Goal: Task Accomplishment & Management: Complete application form

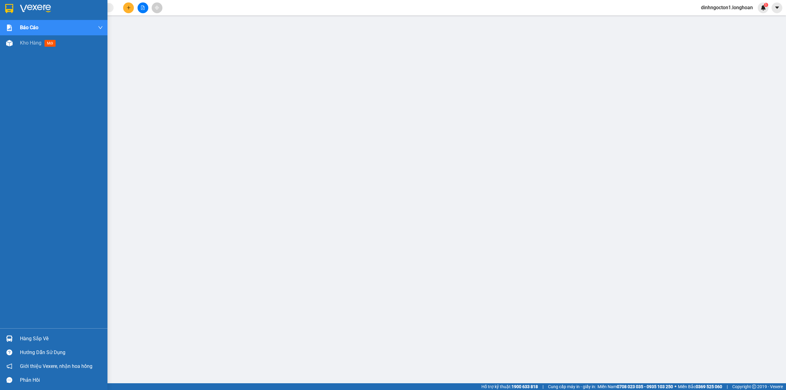
click at [10, 8] on img at bounding box center [9, 8] width 8 height 9
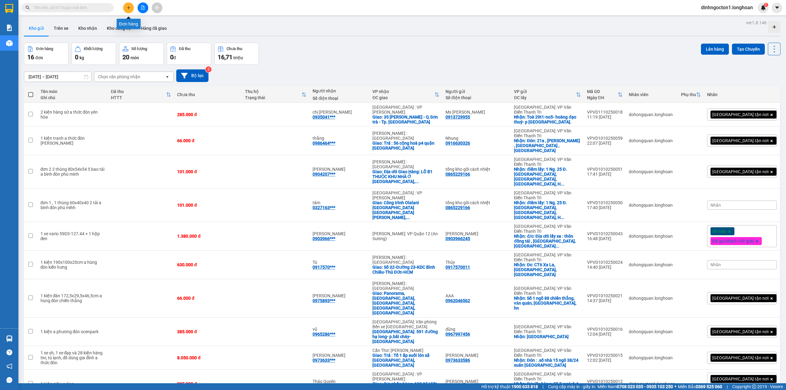
click at [128, 7] on icon "plus" at bounding box center [128, 8] width 4 height 4
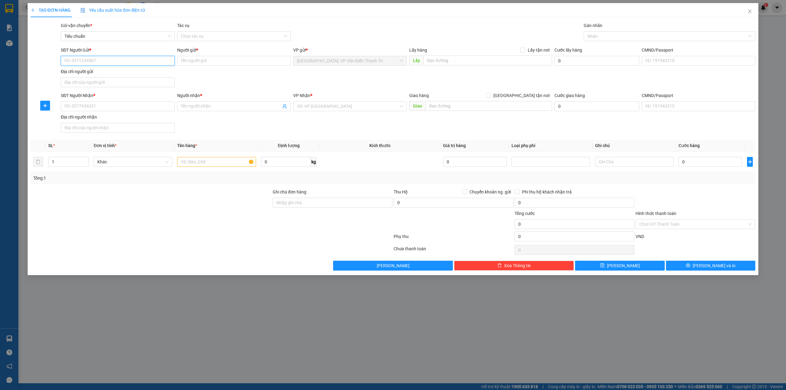
click at [150, 62] on input "SĐT Người Gửi *" at bounding box center [118, 61] width 114 height 10
type input "0986593155"
click at [102, 72] on div "0986593155 - Hoài" at bounding box center [117, 73] width 106 height 7
type input "Hoài"
type input "0986593155"
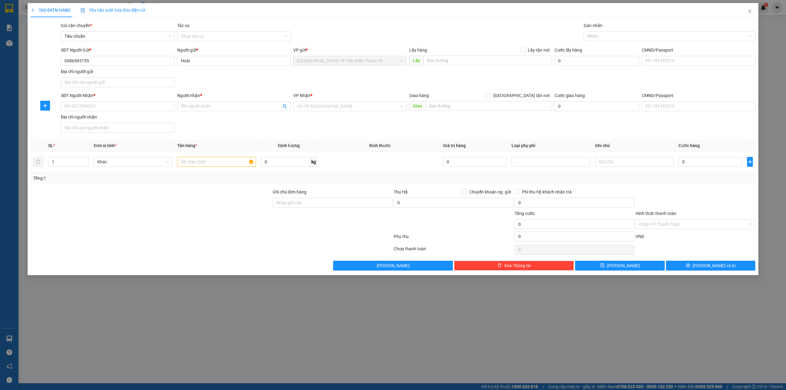
click at [246, 79] on div "SĐT Người Gửi * 0986593155 0986593155 Người gửi * Hoài VP gửi * [GEOGRAPHIC_DAT…" at bounding box center [408, 68] width 697 height 43
click at [330, 80] on div "SĐT Người Gửi * 0986593155 Người gửi * Hoài VP gửi * [GEOGRAPHIC_DATA]: VP Văn …" at bounding box center [408, 68] width 697 height 43
drag, startPoint x: 330, startPoint y: 99, endPoint x: 328, endPoint y: 103, distance: 4.3
click at [330, 99] on div "VP Nhận *" at bounding box center [350, 95] width 114 height 7
click at [328, 105] on input "search" at bounding box center [348, 106] width 102 height 9
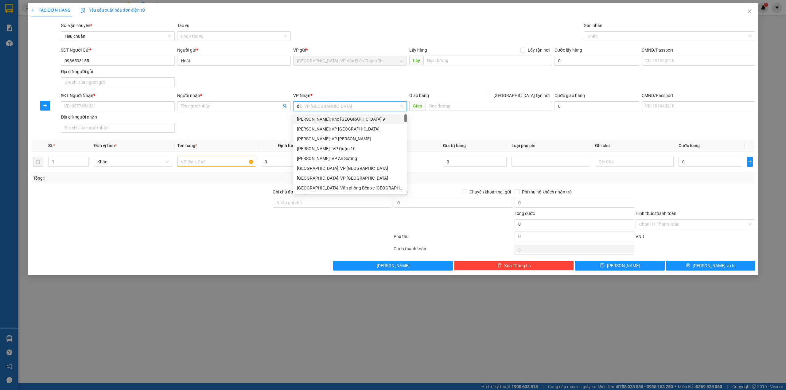
type input "d"
type input "đà"
click at [327, 117] on div "[GEOGRAPHIC_DATA] : VP [PERSON_NAME]" at bounding box center [353, 119] width 113 height 7
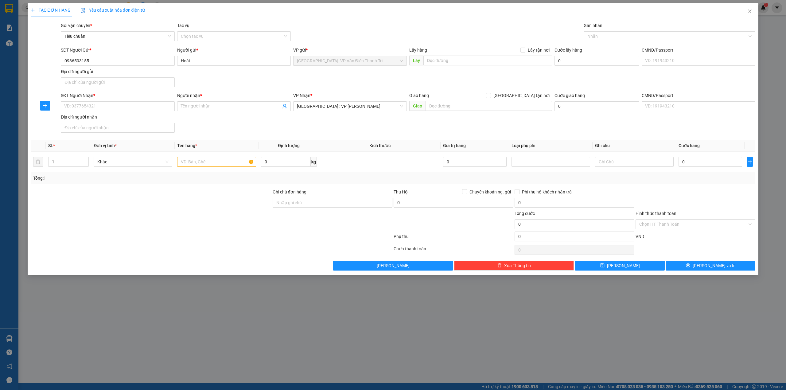
click at [436, 84] on div "SĐT Người Gửi * 0986593155 Người gửi * Hoài VP gửi * [GEOGRAPHIC_DATA]: VP Văn …" at bounding box center [408, 68] width 697 height 43
click at [524, 92] on span "[GEOGRAPHIC_DATA] tận nơi" at bounding box center [521, 95] width 61 height 7
click at [490, 93] on input "[GEOGRAPHIC_DATA] tận nơi" at bounding box center [488, 95] width 4 height 4
checkbox input "true"
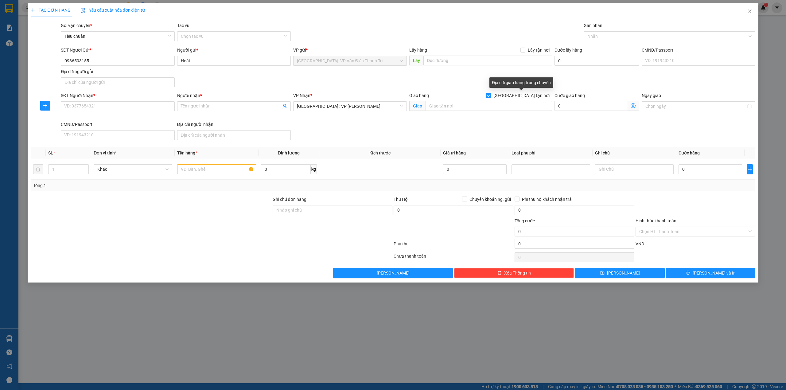
click at [490, 86] on div "Địa chỉ giao hàng trung chuyển" at bounding box center [521, 82] width 64 height 10
click at [251, 93] on div "Người nhận *" at bounding box center [234, 95] width 114 height 7
click at [251, 103] on input "Người nhận *" at bounding box center [231, 106] width 100 height 7
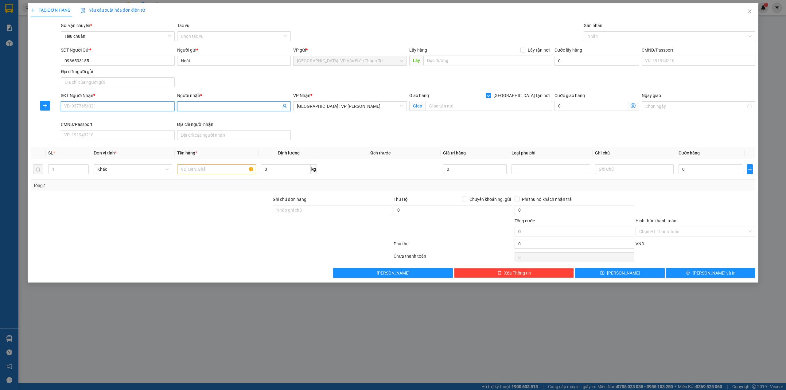
click at [132, 107] on input "SĐT Người Nhận *" at bounding box center [118, 106] width 114 height 10
type input "0979490654"
click at [187, 105] on input "Người nhận *" at bounding box center [231, 106] width 100 height 7
type input "n"
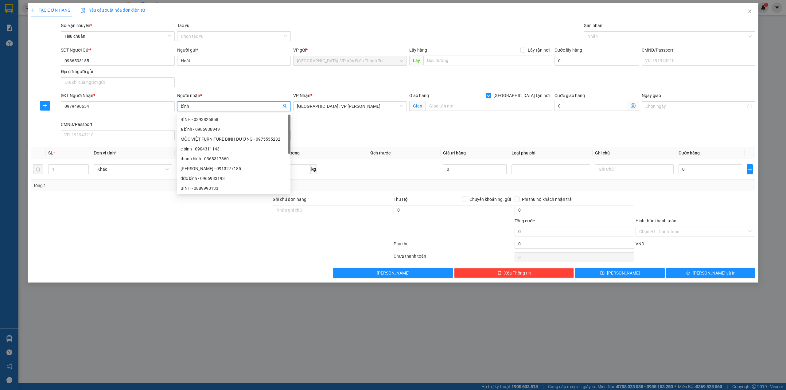
type input "bình"
click at [485, 136] on div "SĐT Người Nhận * 0979490654 Người nhận * bình VP Nhận * [GEOGRAPHIC_DATA] : VP …" at bounding box center [408, 117] width 697 height 50
click at [482, 108] on input "text" at bounding box center [488, 106] width 126 height 10
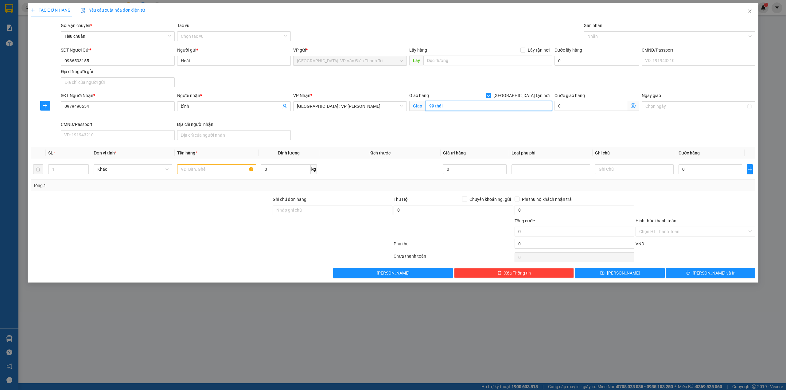
click at [488, 110] on input "99 thái" at bounding box center [488, 106] width 126 height 10
type input "99 thái duong, an hoa, [GEOGRAPHIC_DATA]"
click at [633, 139] on div "SĐT Người Nhận * 0979490654 Người nhận * bình VP Nhận * [GEOGRAPHIC_DATA] : VP …" at bounding box center [408, 117] width 697 height 50
click at [611, 43] on div "Gán nhãn Nhãn" at bounding box center [669, 32] width 172 height 21
click at [621, 36] on div at bounding box center [666, 36] width 163 height 7
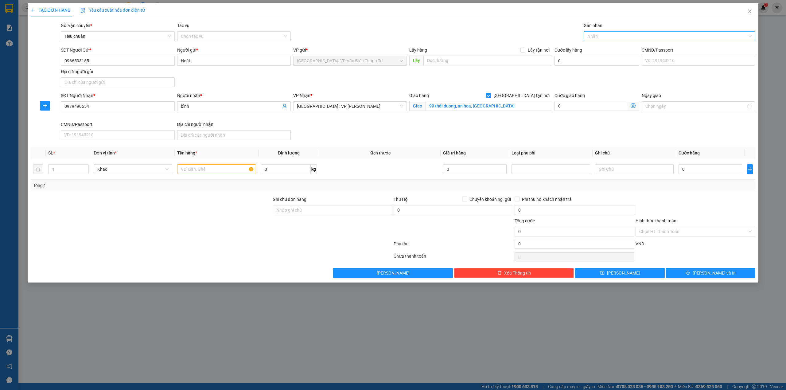
type input "g"
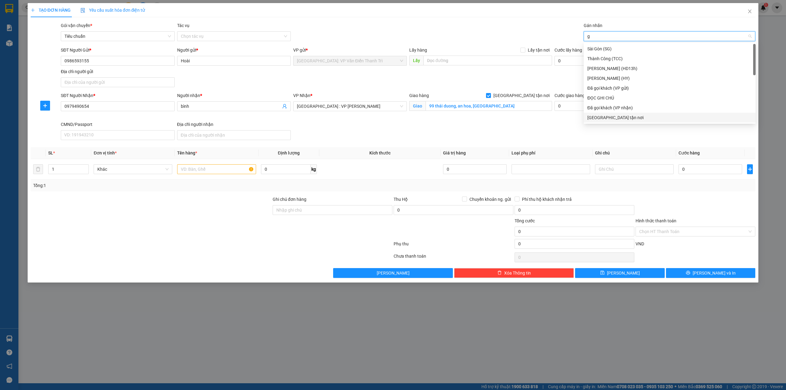
click at [611, 118] on div "[GEOGRAPHIC_DATA] tận nơi" at bounding box center [669, 117] width 164 height 7
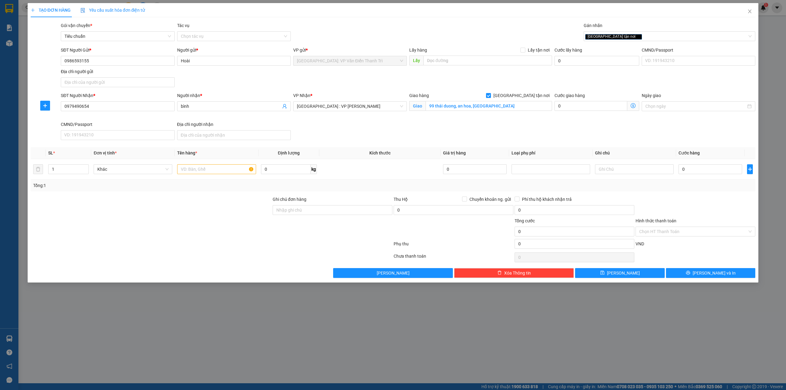
click at [533, 126] on div "SĐT Người Nhận * 0979490654 Người nhận * bình VP Nhận * [GEOGRAPHIC_DATA] : VP …" at bounding box center [408, 117] width 697 height 50
click at [366, 133] on div "SĐT Người Nhận * 0979490654 Người nhận * bình VP Nhận * [GEOGRAPHIC_DATA] : VP …" at bounding box center [408, 117] width 697 height 50
click at [143, 219] on div at bounding box center [151, 227] width 242 height 21
click at [388, 131] on div "SĐT Người Nhận * 0979490654 Người nhận * bình VP Nhận * [GEOGRAPHIC_DATA] : VP …" at bounding box center [408, 117] width 697 height 50
click at [198, 172] on input "text" at bounding box center [216, 169] width 79 height 10
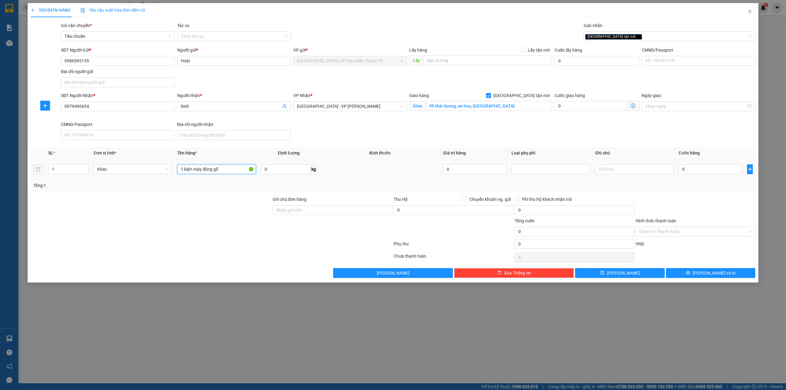
type input "1 kiện máy đóng gỗ"
click at [704, 179] on td "0" at bounding box center [710, 169] width 68 height 21
click at [711, 169] on input "0" at bounding box center [710, 169] width 64 height 10
type input "1"
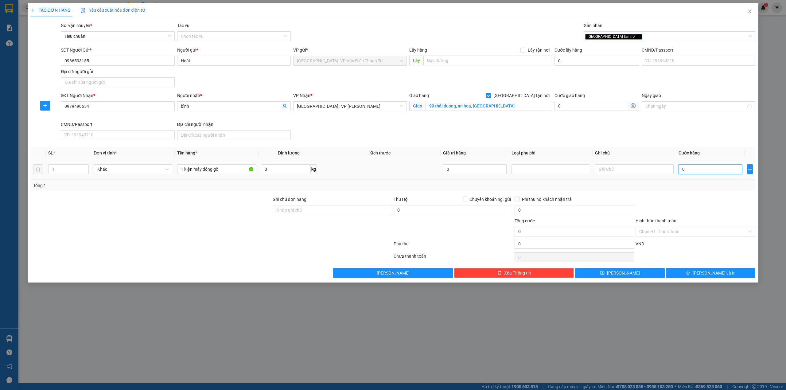
type input "1"
type input "13"
type input "135"
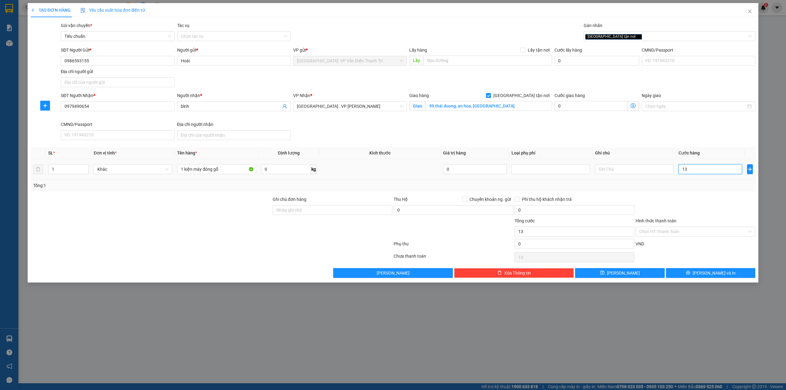
type input "135"
type input "1.350"
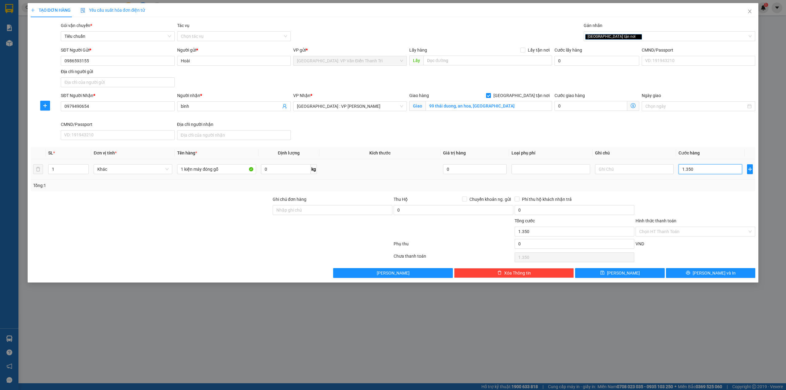
type input "13.500"
type input "135.000"
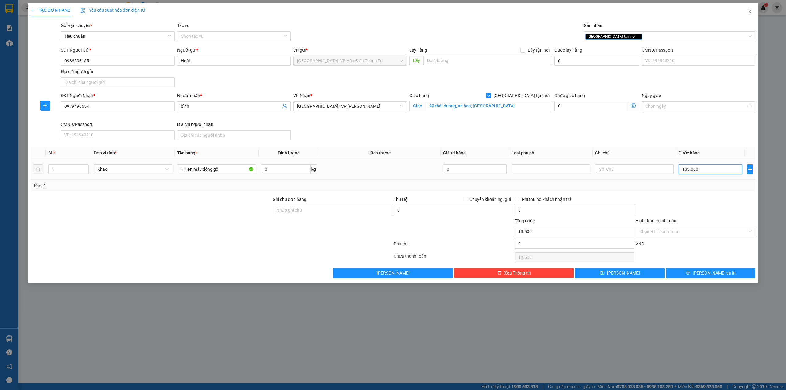
type input "135.000"
type input "1.350.000"
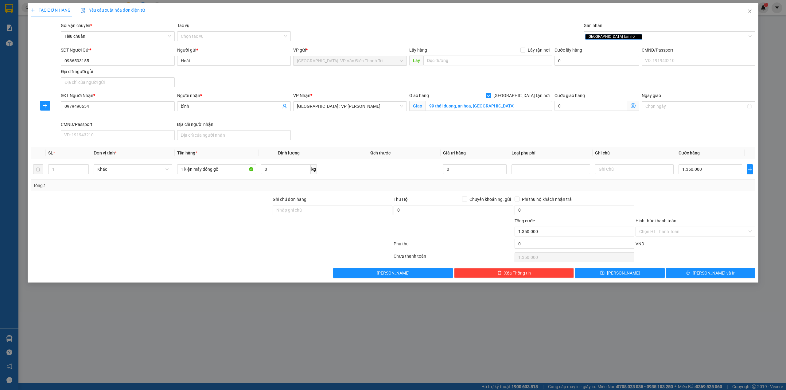
click at [687, 137] on div "SĐT Người Nhận * 0979490654 Người nhận * bình VP Nhận * [GEOGRAPHIC_DATA] : VP …" at bounding box center [408, 117] width 697 height 50
click at [514, 141] on div "SĐT Người Nhận * 0979490654 Người nhận * bình VP Nhận * [GEOGRAPHIC_DATA] : VP …" at bounding box center [408, 117] width 697 height 50
click at [378, 233] on div at bounding box center [332, 227] width 121 height 21
click at [494, 202] on span "Chuyển khoản ng. gửi" at bounding box center [490, 199] width 46 height 7
click at [466, 201] on input "Chuyển khoản ng. gửi" at bounding box center [464, 198] width 4 height 4
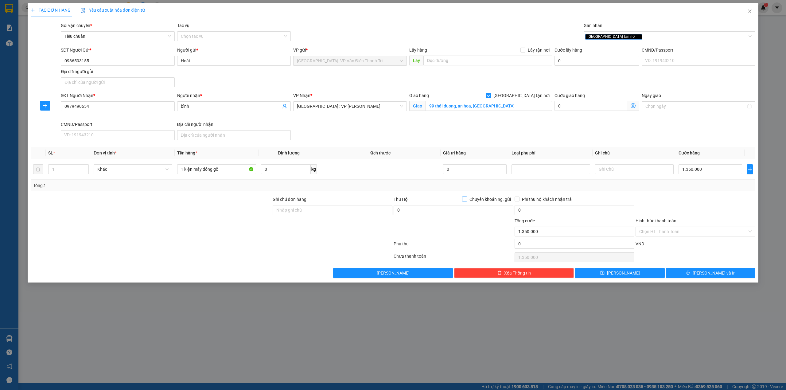
checkbox input "true"
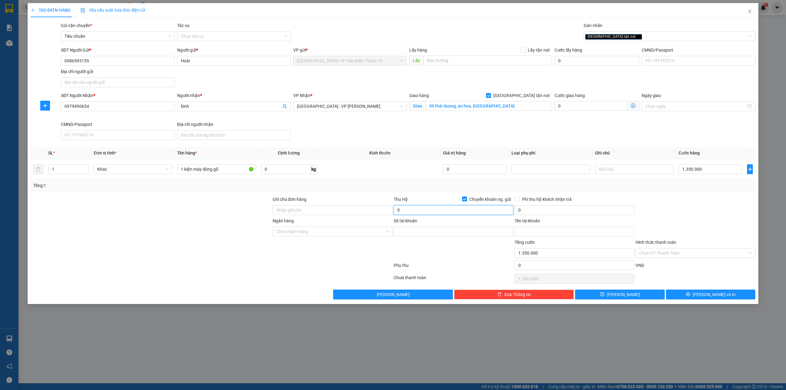
click at [436, 213] on input "0" at bounding box center [453, 210] width 120 height 10
type input "0"
click at [491, 209] on input "0" at bounding box center [453, 210] width 120 height 10
type input "8.300.000"
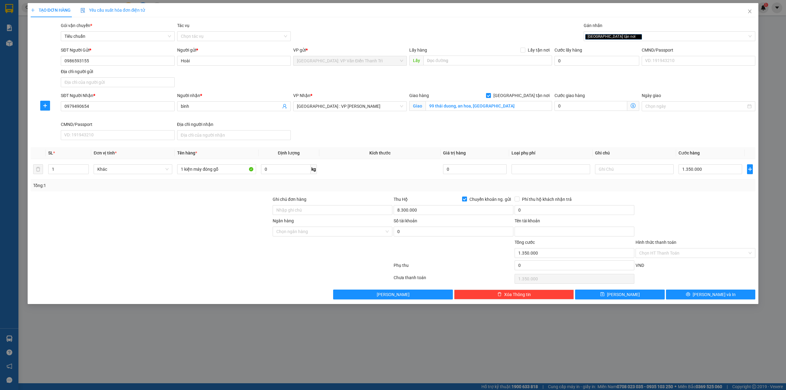
click at [462, 259] on div at bounding box center [453, 249] width 121 height 21
click at [551, 213] on input "0" at bounding box center [574, 210] width 120 height 10
type input "25.000"
click at [524, 199] on span "Phí thu hộ khách nhận trả" at bounding box center [546, 199] width 55 height 7
click at [519, 199] on input "Phí thu hộ khách nhận trả" at bounding box center [516, 198] width 4 height 4
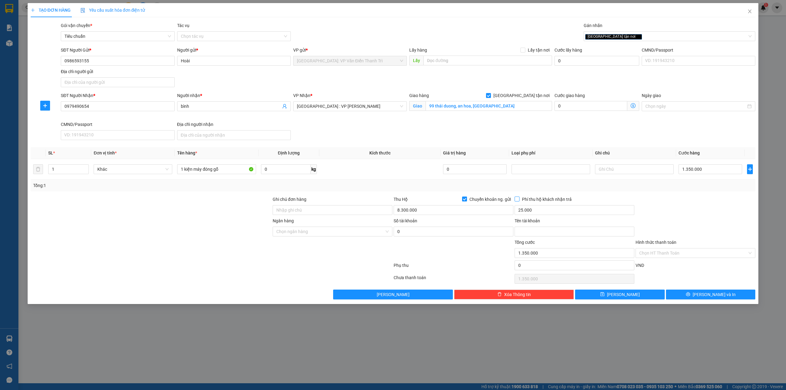
checkbox input "true"
click at [702, 196] on div "Transit Pickup Surcharge Ids Transit Deliver Surcharge Ids Transit Deliver Surc…" at bounding box center [393, 160] width 725 height 277
click at [704, 169] on input "1.350.000" at bounding box center [710, 169] width 64 height 10
type input "1"
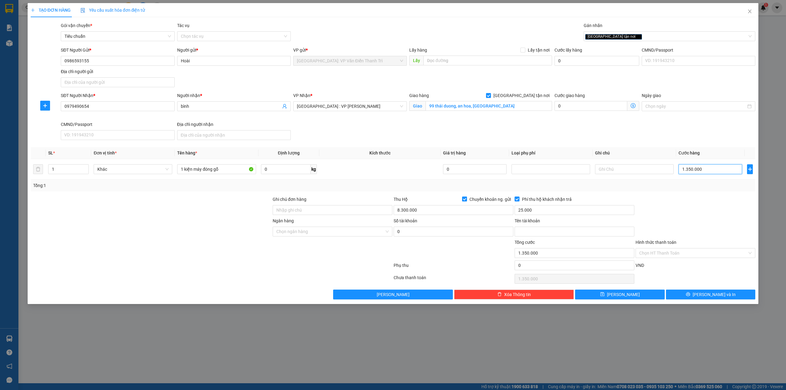
type input "1"
type input "13"
type input "130"
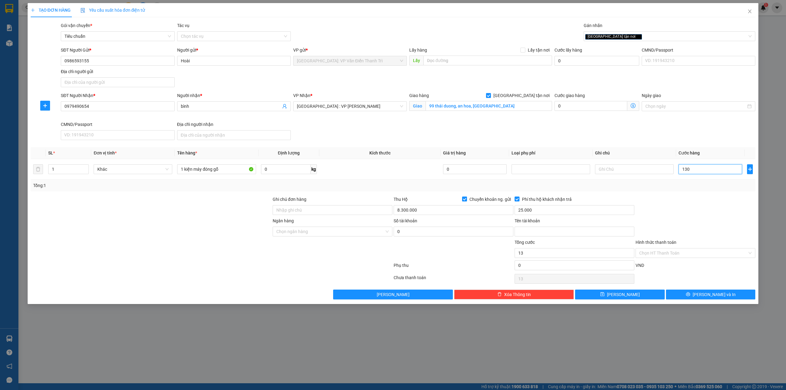
type input "130"
type input "1.300"
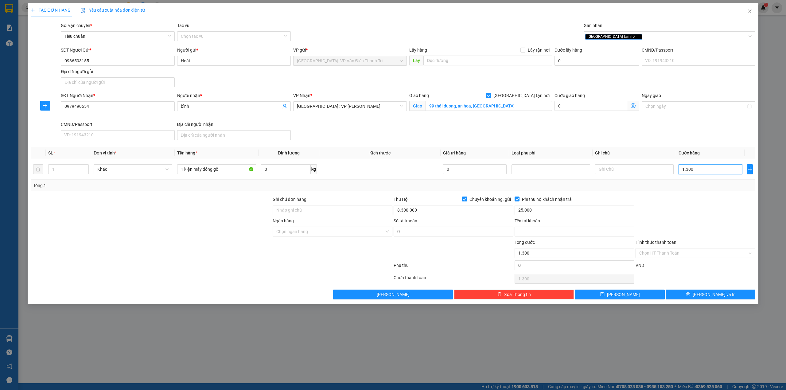
type input "13.000"
type input "130.000"
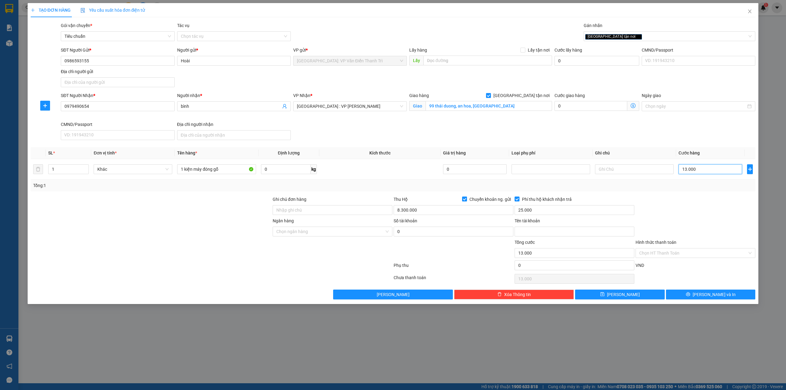
type input "130.000"
type input "1.300.000"
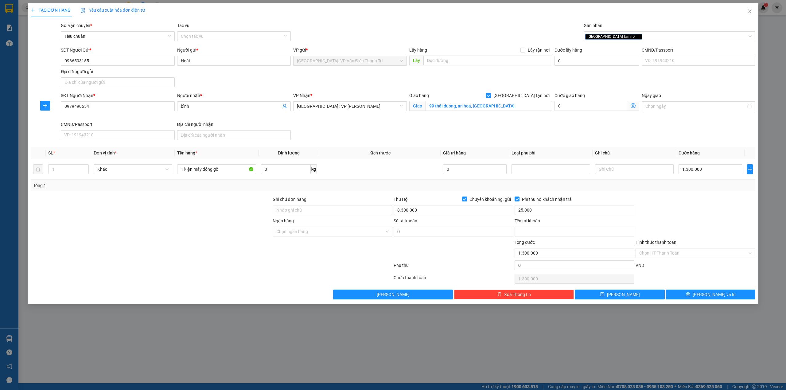
click at [682, 215] on div at bounding box center [695, 206] width 121 height 21
click at [296, 270] on div at bounding box center [211, 266] width 363 height 12
click at [354, 211] on input "Ghi chú đơn hàng" at bounding box center [333, 210] width 120 height 10
type input "nhận nguyên kiện,giao nguyên kiện,bể vỡ khồng đền, XIN NHẸ TAY"
click at [213, 265] on div at bounding box center [211, 266] width 363 height 12
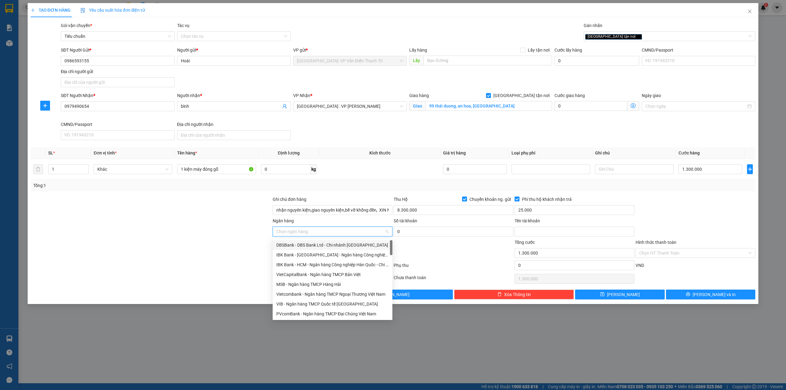
click at [318, 231] on input "Ngân hàng" at bounding box center [330, 231] width 108 height 9
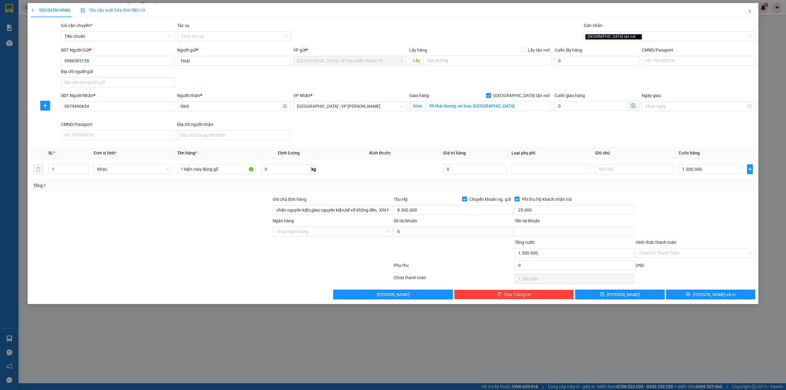
click at [176, 273] on div at bounding box center [211, 266] width 363 height 12
click at [422, 234] on input "0" at bounding box center [453, 231] width 120 height 10
click at [103, 62] on input "0986593155" at bounding box center [118, 61] width 114 height 10
click at [404, 229] on input "0" at bounding box center [453, 231] width 120 height 10
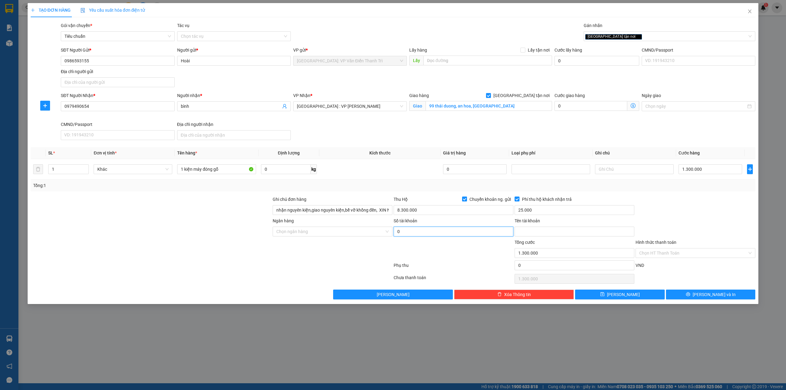
paste input "0986593155"
click at [298, 252] on div at bounding box center [332, 249] width 121 height 21
click at [399, 234] on input "00986593155" at bounding box center [453, 231] width 120 height 10
type input "0986593155"
click at [307, 260] on div at bounding box center [332, 249] width 121 height 21
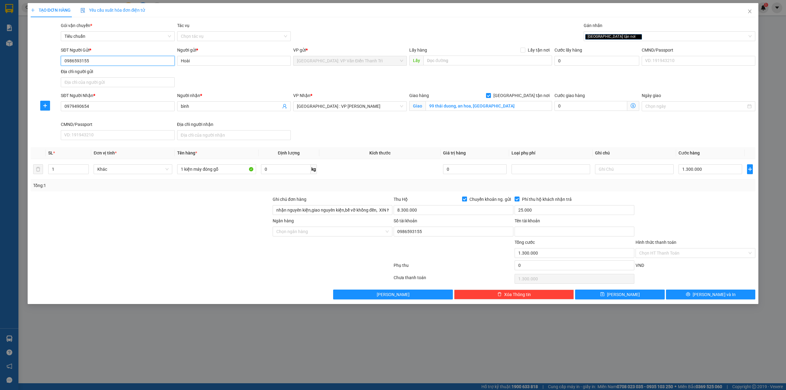
click at [95, 63] on input "0986593155" at bounding box center [118, 61] width 114 height 10
click at [246, 260] on div at bounding box center [151, 249] width 242 height 21
click at [87, 63] on input "0986593155" at bounding box center [118, 61] width 114 height 10
type input "0971421102"
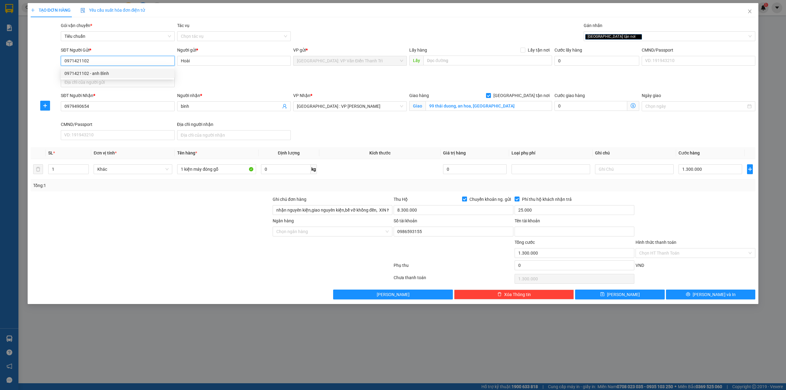
click at [134, 72] on div "0971421102 - anh Bình" at bounding box center [117, 73] width 106 height 7
type input "anh Bình"
type input "191971701"
type input "dao van binh"
type input "0971421102"
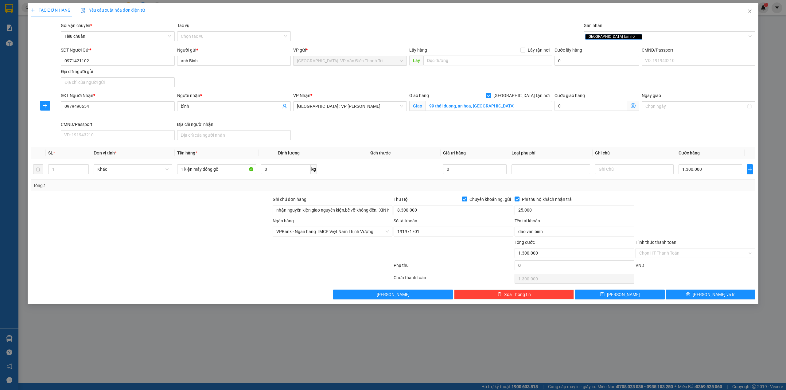
click at [240, 244] on div at bounding box center [151, 249] width 242 height 21
click at [681, 211] on div at bounding box center [695, 206] width 121 height 21
click at [613, 128] on div "SĐT Người Nhận * 0979490654 Người nhận * bình VP Nhận * [GEOGRAPHIC_DATA] : VP …" at bounding box center [408, 117] width 697 height 50
click at [619, 88] on div "SĐT Người Gửi * 0971421102 Người gửi * anh Bình VP gửi * [GEOGRAPHIC_DATA]: VP …" at bounding box center [408, 68] width 697 height 43
click at [618, 140] on div "SĐT Người Nhận * 0979490654 Người nhận * bình VP Nhận * [GEOGRAPHIC_DATA] : VP …" at bounding box center [408, 117] width 697 height 50
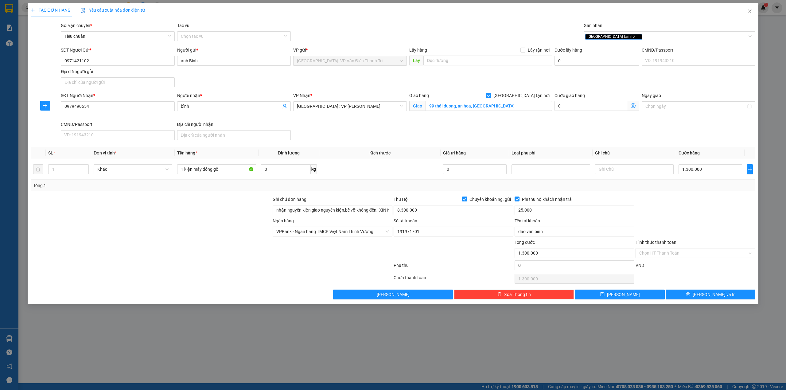
click at [623, 83] on div "SĐT Người Gửi * 0971421102 Người gửi * anh Bình VP gửi * [GEOGRAPHIC_DATA]: VP …" at bounding box center [408, 68] width 697 height 43
drag, startPoint x: 142, startPoint y: 224, endPoint x: 280, endPoint y: 222, distance: 137.5
click at [143, 224] on div at bounding box center [151, 227] width 242 height 21
click at [713, 298] on span "[PERSON_NAME] và In" at bounding box center [713, 294] width 43 height 7
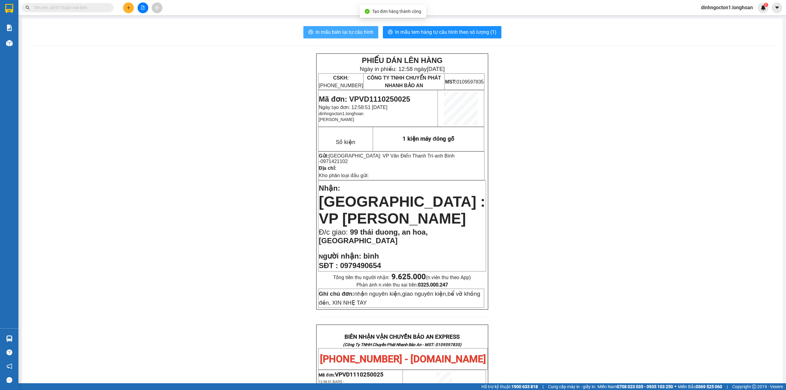
click at [329, 32] on span "In mẫu biên lai tự cấu hình" at bounding box center [344, 32] width 58 height 8
click at [268, 213] on div "PHIẾU DÁN LÊN HÀNG Ngày in phiếu: 12:58 [DATE] CSKH: [PHONE_NUMBER] CÔNG TY TNH…" at bounding box center [402, 360] width 746 height 614
click at [90, 10] on input "text" at bounding box center [70, 7] width 72 height 7
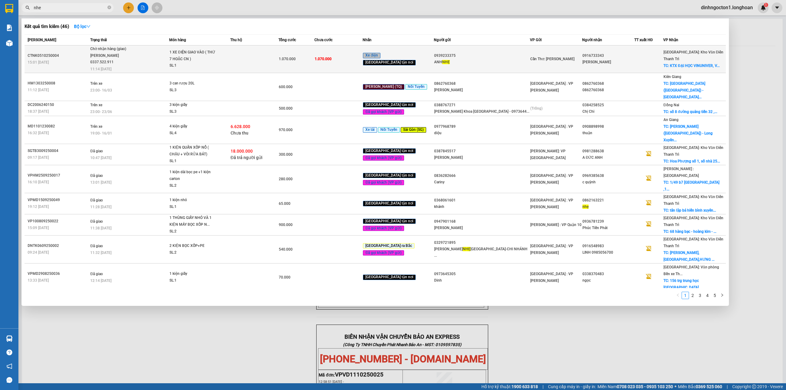
click at [624, 63] on div "[PERSON_NAME]" at bounding box center [608, 62] width 52 height 6
click at [230, 58] on span "1 XE ĐIỆN GIAO VÀO ( THỨ 7 HOẶC CN ) SL: 1" at bounding box center [199, 59] width 60 height 20
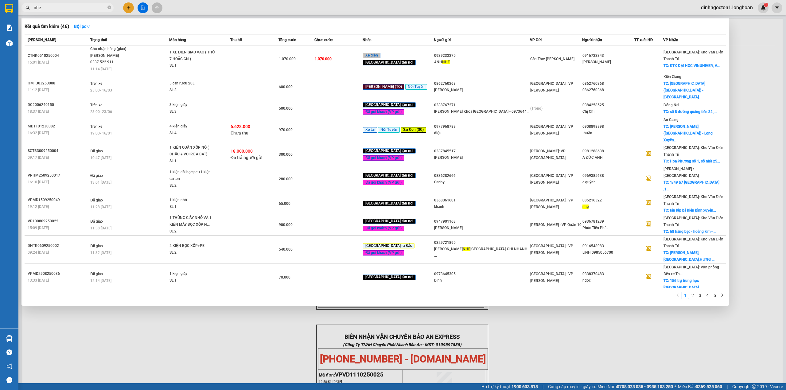
click at [455, 29] on div "Kết quả tìm kiếm ( 46 ) Bộ lọc" at bounding box center [375, 26] width 701 height 10
click at [575, 331] on div at bounding box center [393, 195] width 786 height 390
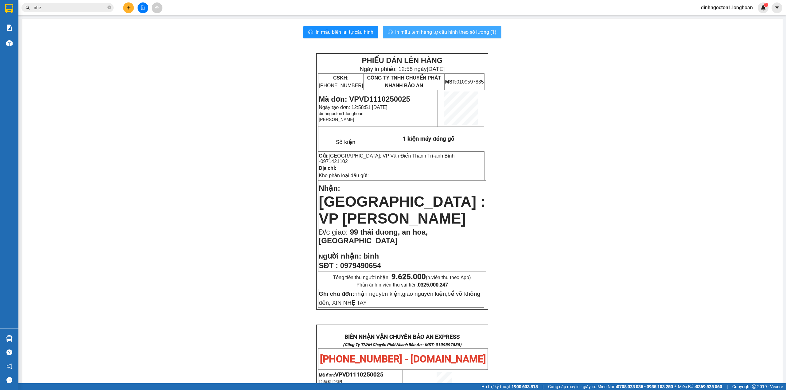
click at [441, 32] on span "In mẫu tem hàng tự cấu hình theo số lượng (1)" at bounding box center [445, 32] width 101 height 8
click at [393, 99] on span "Mã đơn: VPVD1110250025" at bounding box center [364, 99] width 91 height 8
copy span "VPVD1110250025"
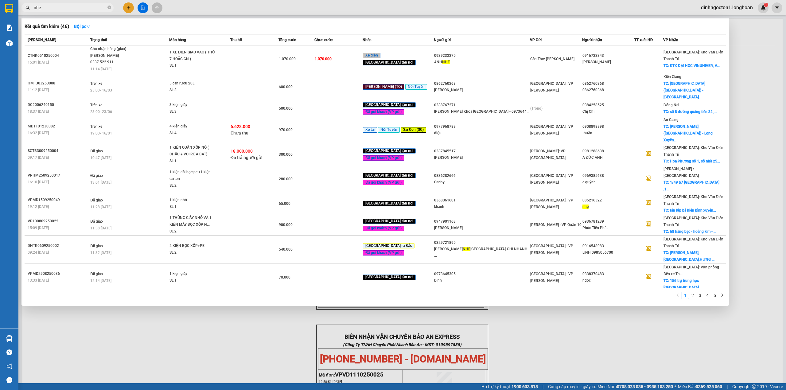
click at [75, 8] on input "nhe" at bounding box center [70, 7] width 72 height 7
paste input "VPVD1110250025"
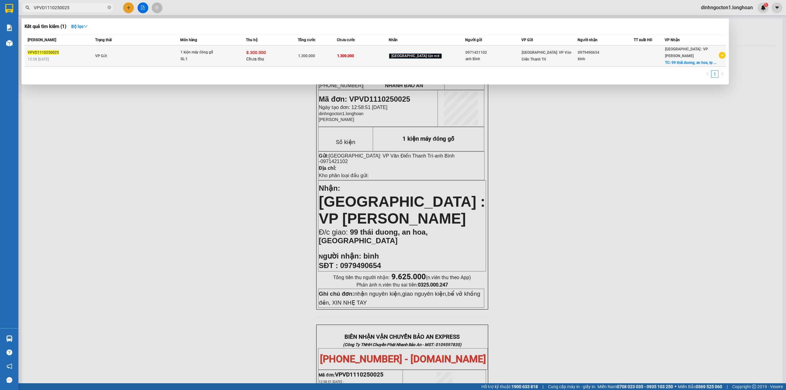
type input "VPVD1110250025"
click at [215, 55] on div "1 kiện máy đóng gỗ" at bounding box center [203, 52] width 46 height 7
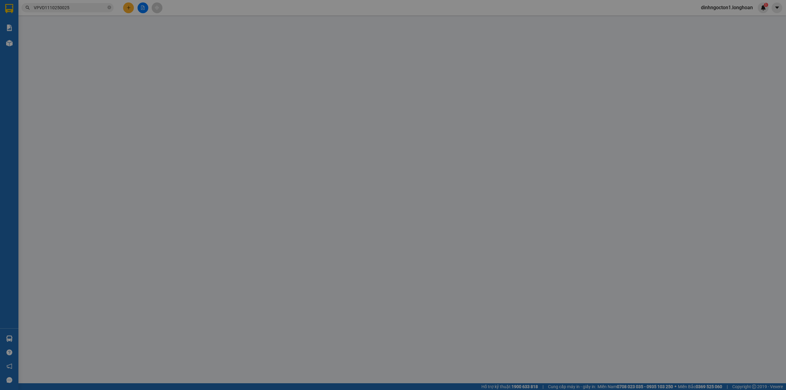
type input "0971421102"
type input "anh Bình"
type input "0979490654"
type input "bình"
checkbox input "true"
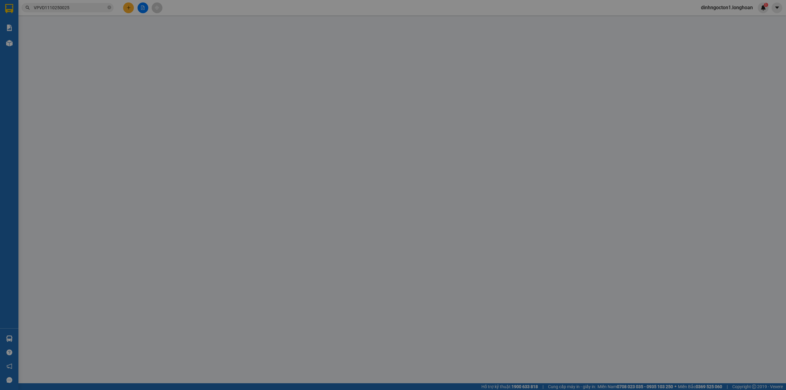
type input "99 thái duong, an hoa, [GEOGRAPHIC_DATA]"
type input "nhận nguyên kiện,giao nguyên kiện,bể vỡ khồng đền, XIN NHẸ TAY"
type input "1.300.000"
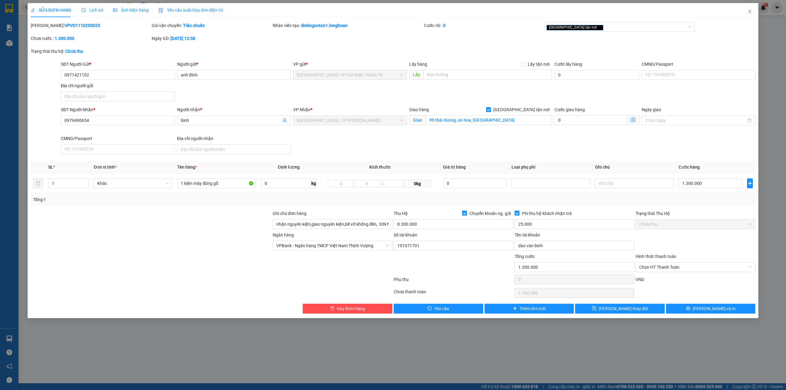
click at [435, 210] on div "Total Paid Fee 0 Total UnPaid Fee 1.300.000 Cash Collection Total Fee Mã ĐH: VP…" at bounding box center [393, 167] width 725 height 291
drag, startPoint x: 447, startPoint y: 115, endPoint x: 462, endPoint y: 118, distance: 14.9
click at [448, 115] on div "Giao hàng [GEOGRAPHIC_DATA] tận nơi Giao 99 thái duong, an hoa, [GEOGRAPHIC_DAT…" at bounding box center [480, 116] width 143 height 21
click at [462, 118] on input "99 thái duong, an hoa, [GEOGRAPHIC_DATA]" at bounding box center [488, 120] width 126 height 10
click at [457, 125] on input "99 thái duong, an hoa, [GEOGRAPHIC_DATA]" at bounding box center [488, 120] width 126 height 10
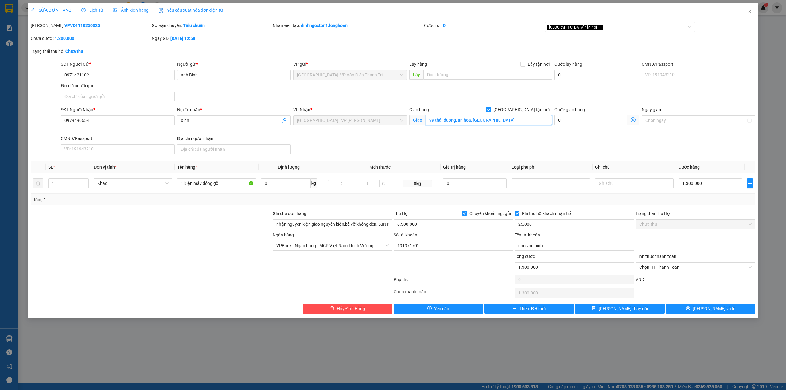
click at [458, 122] on input "99 thái duong, an hoa, [GEOGRAPHIC_DATA]" at bounding box center [488, 120] width 126 height 10
drag, startPoint x: 459, startPoint y: 122, endPoint x: 469, endPoint y: 122, distance: 9.8
click at [469, 122] on input "99 thái duong, an hoa, [GEOGRAPHIC_DATA]" at bounding box center [488, 120] width 126 height 10
click at [473, 121] on input "99 thái duong, an hoa, [GEOGRAPHIC_DATA]" at bounding box center [488, 120] width 126 height 10
click at [462, 120] on input "99 thái duong, an hoa, [GEOGRAPHIC_DATA]" at bounding box center [488, 120] width 126 height 10
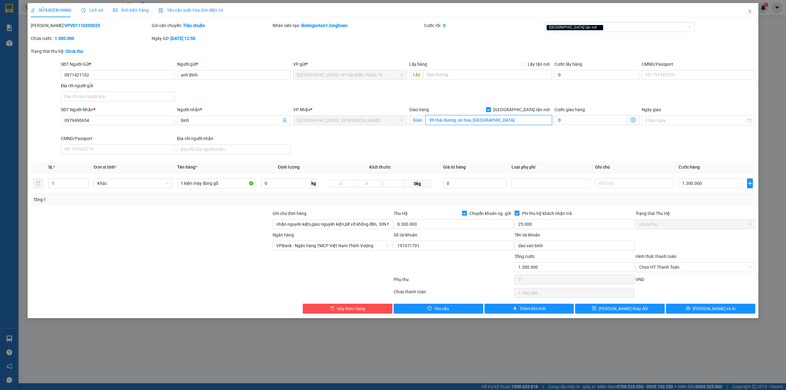
click at [458, 123] on input "99 thái duong, an hoa, [GEOGRAPHIC_DATA]" at bounding box center [488, 120] width 126 height 10
click at [460, 119] on input "99 thái duong, an hoa, [GEOGRAPHIC_DATA]" at bounding box center [488, 120] width 126 height 10
click at [458, 121] on input "99 thái duong, an hoa, [GEOGRAPHIC_DATA]" at bounding box center [488, 120] width 126 height 10
click at [500, 119] on input "99 thái duong, an hoa, [GEOGRAPHIC_DATA]" at bounding box center [488, 120] width 126 height 10
drag, startPoint x: 458, startPoint y: 119, endPoint x: 471, endPoint y: 119, distance: 12.6
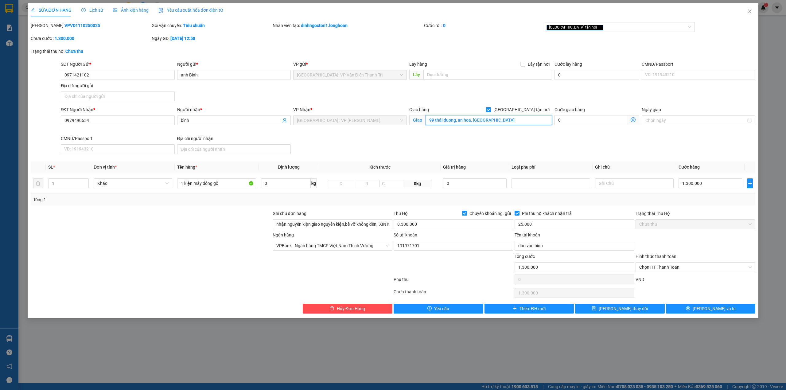
click at [471, 119] on input "99 thái duong, an hoa, [GEOGRAPHIC_DATA]" at bounding box center [488, 120] width 126 height 10
type input "99 thái duong, thuan an , [GEOGRAPHIC_DATA]"
click at [510, 122] on input "99 thái duong, thuan an , [GEOGRAPHIC_DATA]" at bounding box center [488, 120] width 126 height 10
click at [525, 150] on div "SĐT Người Nhận * 0979490654 Người nhận * bình VP Nhận * [GEOGRAPHIC_DATA] : VP …" at bounding box center [408, 131] width 697 height 50
click at [718, 312] on span "[PERSON_NAME] và In" at bounding box center [713, 308] width 43 height 7
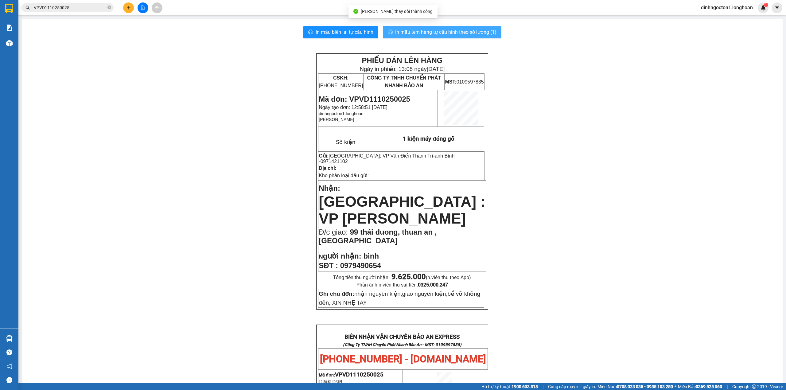
click at [441, 30] on span "In mẫu tem hàng tự cấu hình theo số lượng (1)" at bounding box center [445, 32] width 101 height 8
